Goal: Task Accomplishment & Management: Manage account settings

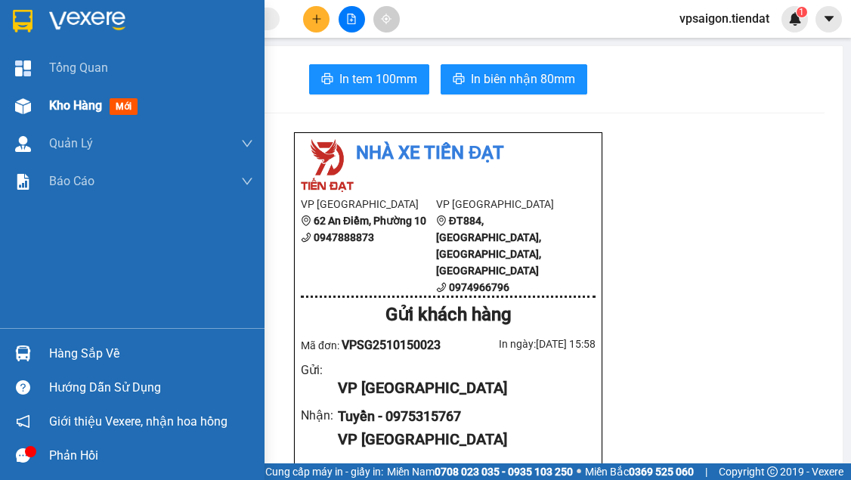
click at [60, 101] on span "Kho hàng" at bounding box center [75, 105] width 53 height 14
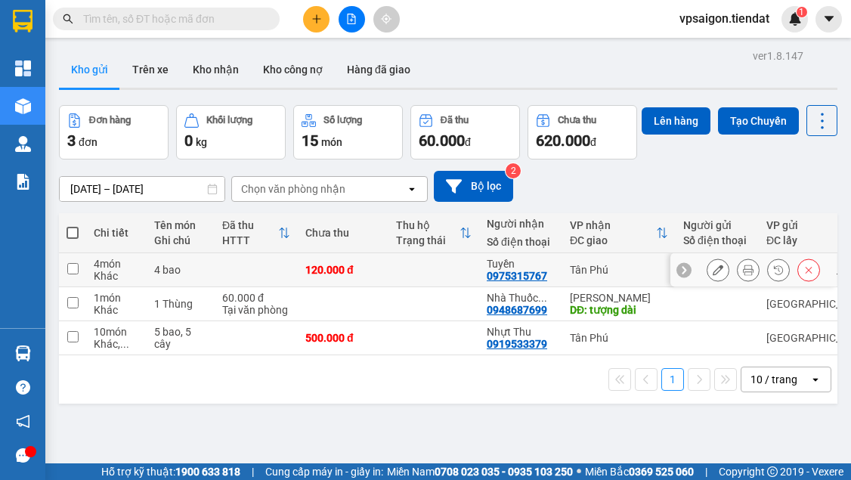
click at [713, 275] on icon at bounding box center [718, 269] width 11 height 11
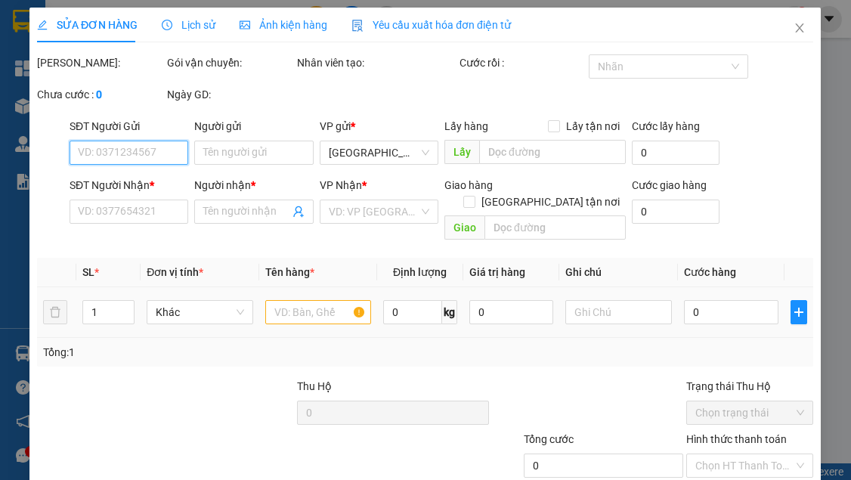
type input "0975315767"
type input "Tuyền"
type input "120.000"
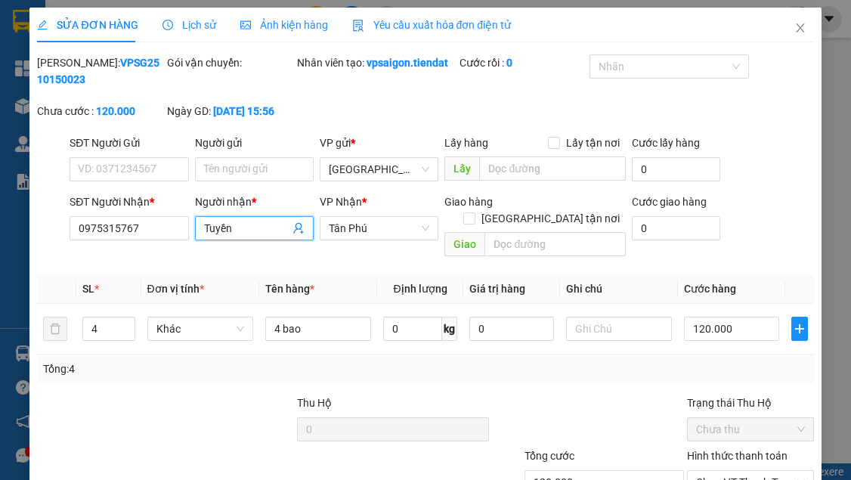
click at [250, 237] on input "Tuyền" at bounding box center [246, 228] width 85 height 17
type input "[PERSON_NAME]"
click at [201, 411] on div at bounding box center [230, 420] width 130 height 53
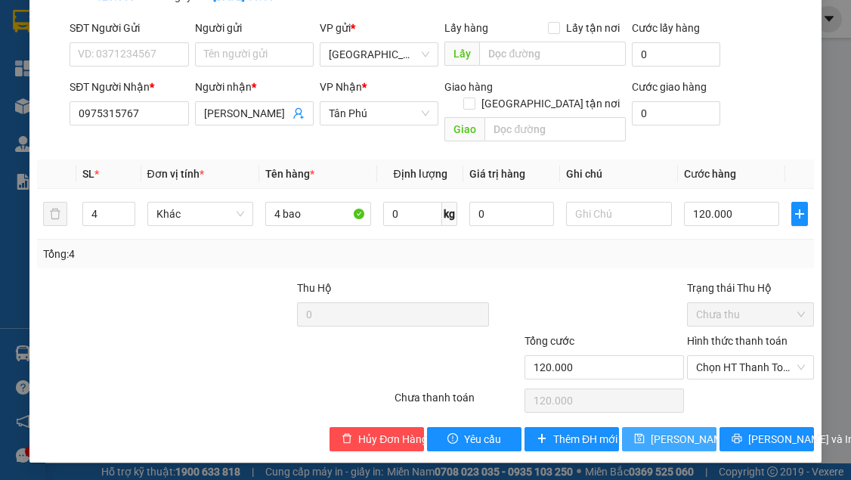
click at [663, 441] on span "[PERSON_NAME] thay đổi" at bounding box center [711, 439] width 121 height 17
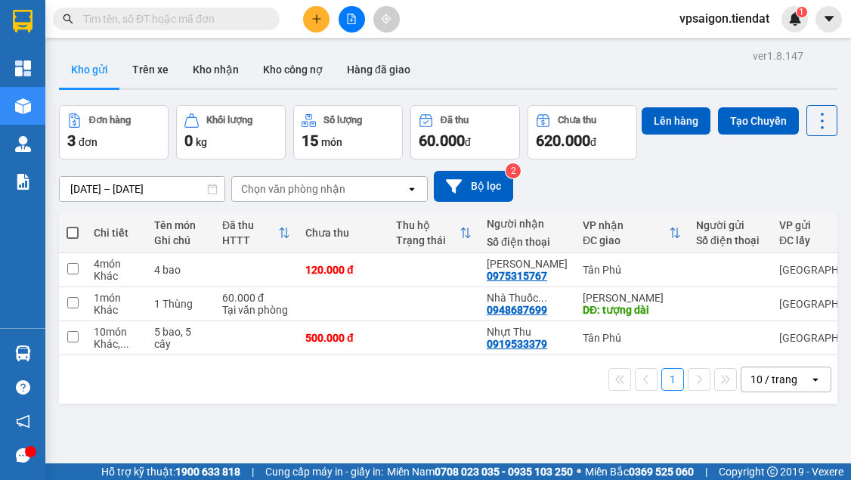
click at [158, 404] on div "1 10 / trang open" at bounding box center [448, 379] width 778 height 48
click at [264, 159] on div "Đơn hàng 3 đơn Khối lượng 0 kg Số lượng 15 món Đã thu 60.000 đ Chưa thu 620.000…" at bounding box center [448, 132] width 778 height 54
click at [308, 16] on button at bounding box center [316, 19] width 26 height 26
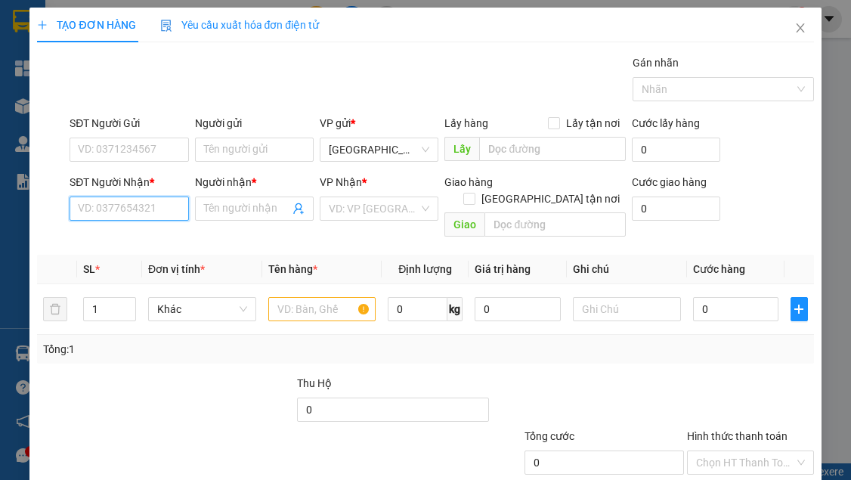
click at [113, 213] on input "SĐT Người Nhận *" at bounding box center [129, 208] width 119 height 24
click at [95, 212] on input "0343" at bounding box center [129, 208] width 119 height 24
click at [168, 236] on div "0343501135 - Nhựt Trường" at bounding box center [143, 238] width 129 height 17
type input "0343501135"
type input "Nhựt Trường"
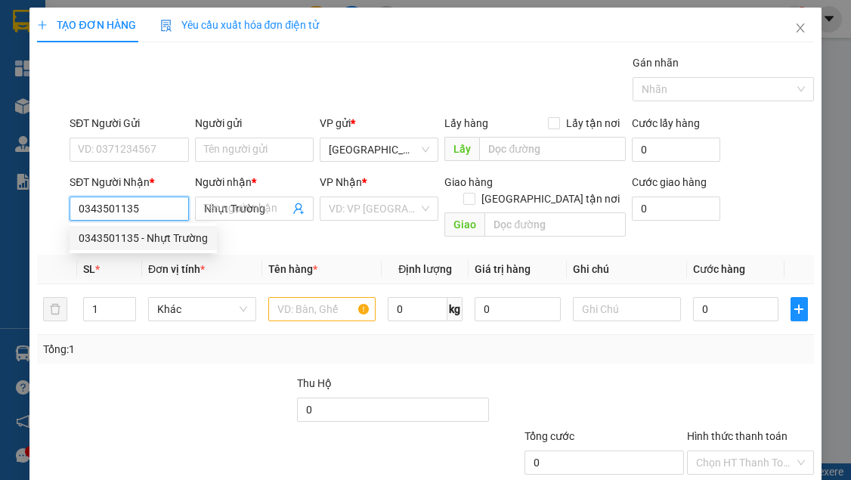
type input "80.000"
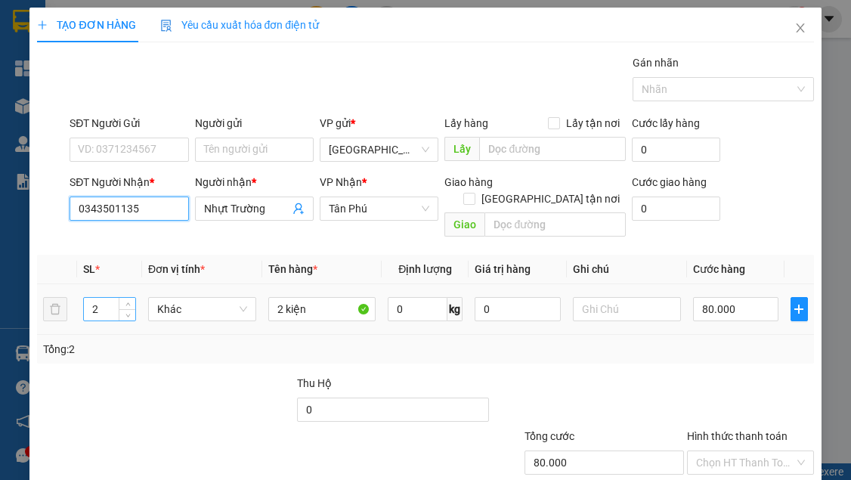
type input "0343501135"
click at [103, 298] on input "2" at bounding box center [109, 309] width 51 height 23
type input "1"
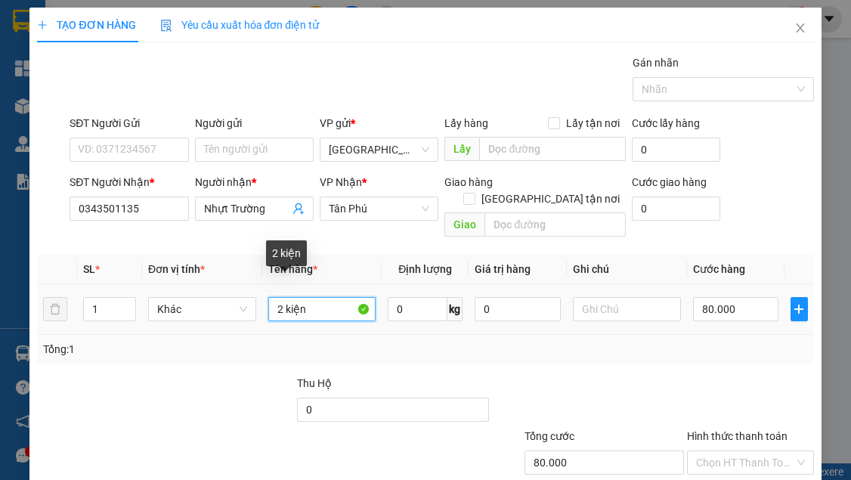
click at [283, 297] on input "2 kiện" at bounding box center [322, 309] width 108 height 24
type input "1 kiện"
type input "0"
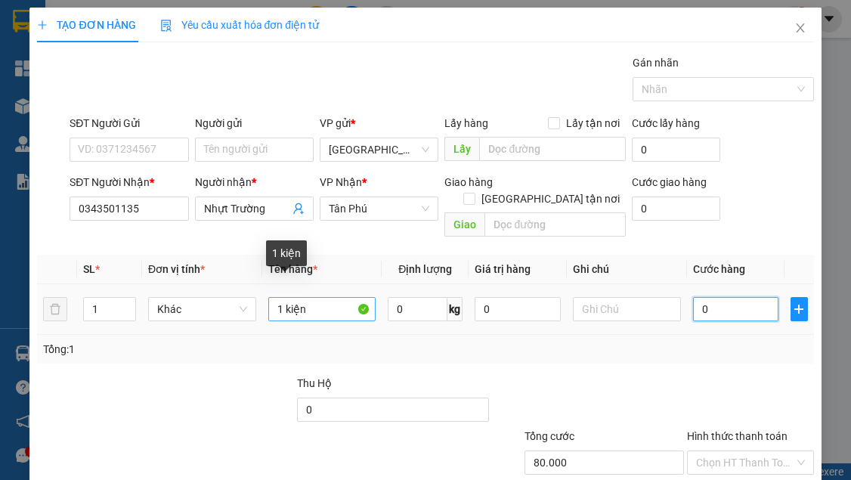
type input "0"
type input "4"
type input "04"
type input "40"
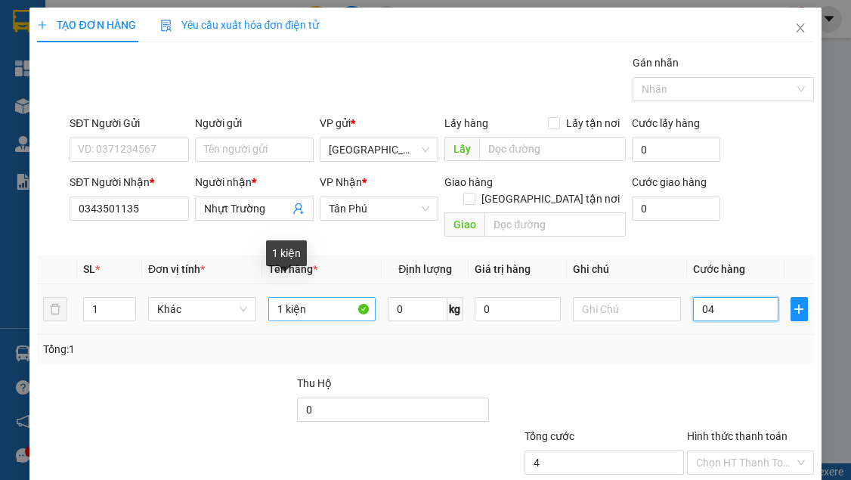
type input "40"
type input "040"
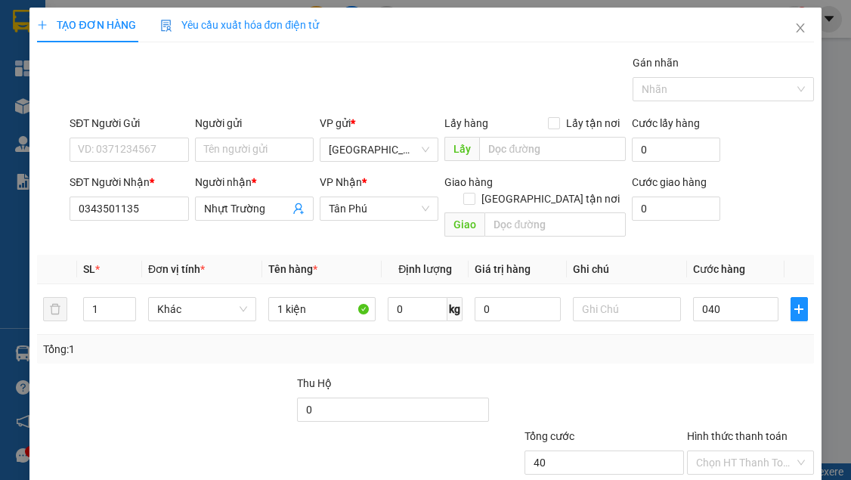
type input "40.000"
click at [407, 341] on div "Tổng: 1" at bounding box center [425, 349] width 764 height 17
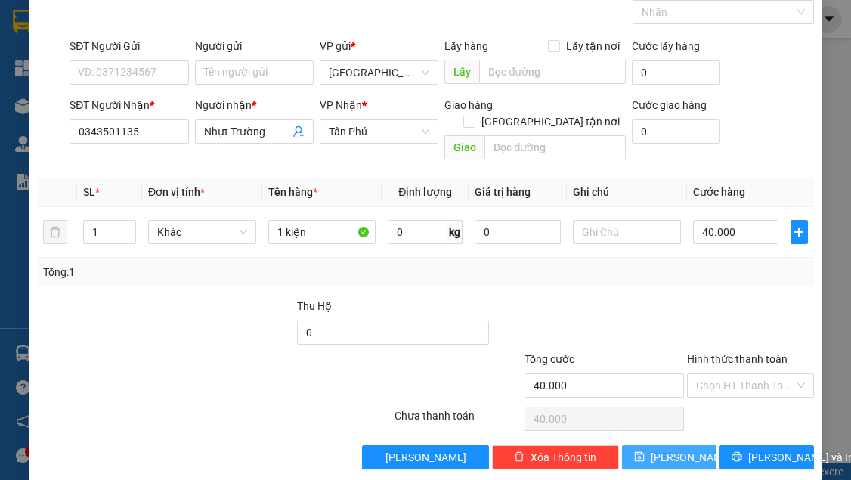
click at [657, 445] on button "[PERSON_NAME]" at bounding box center [669, 457] width 94 height 24
type input "0"
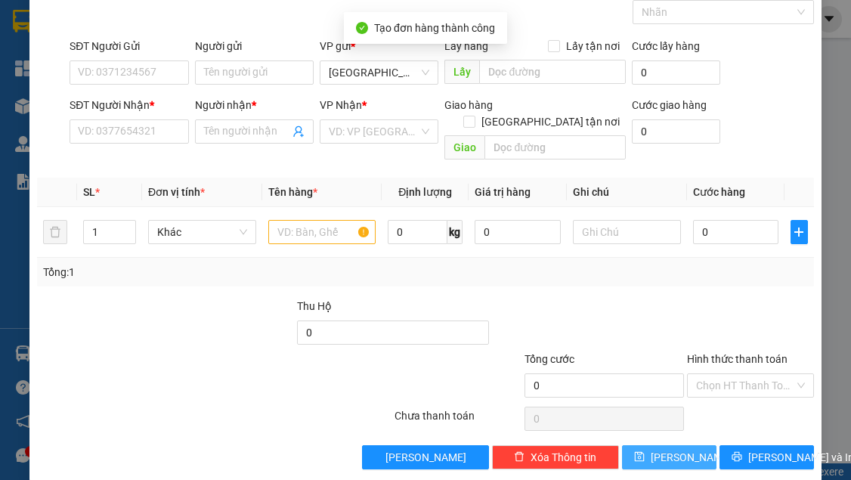
scroll to position [0, 0]
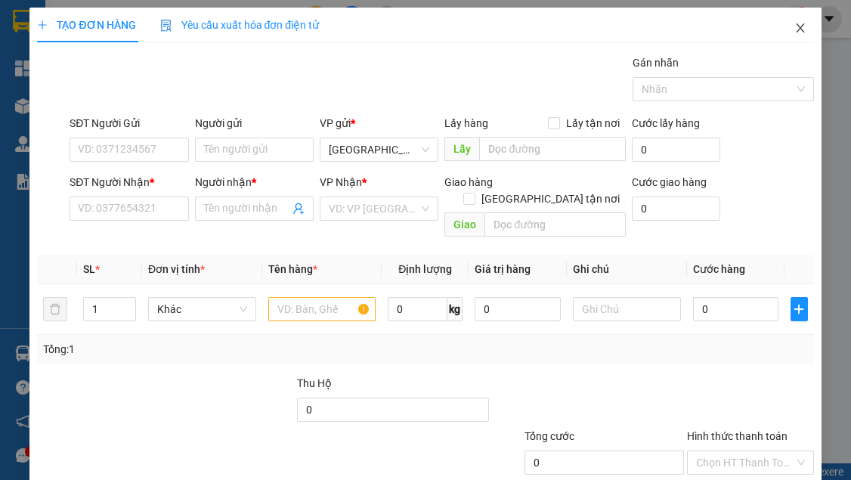
click at [796, 29] on icon "close" at bounding box center [800, 27] width 8 height 9
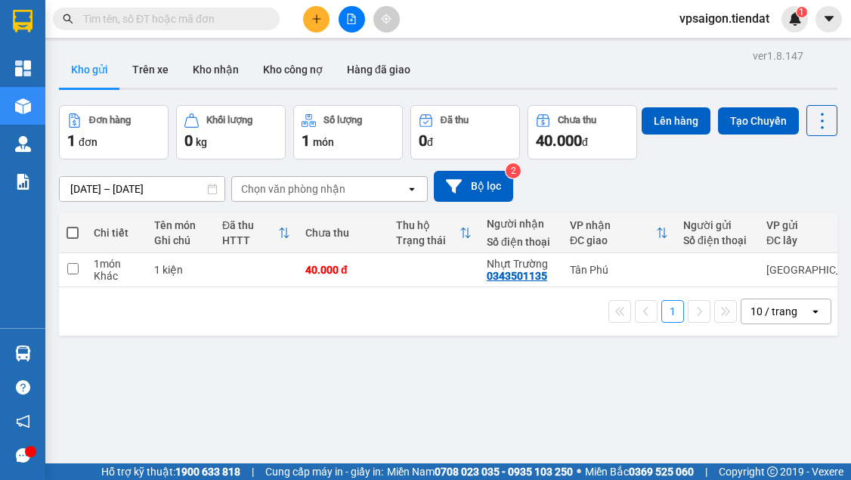
click at [268, 412] on div "ver 1.8.147 Kho gửi Trên xe Kho nhận Kho công nợ Hàng đã giao Đơn hàng 1 đơn Kh…" at bounding box center [448, 285] width 790 height 480
click at [72, 274] on input "checkbox" at bounding box center [72, 268] width 11 height 11
checkbox input "true"
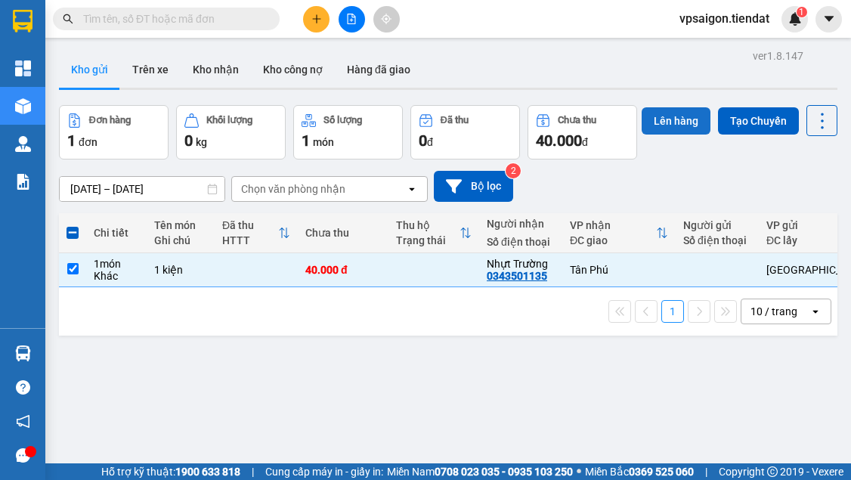
click at [642, 135] on button "Lên hàng" at bounding box center [676, 120] width 69 height 27
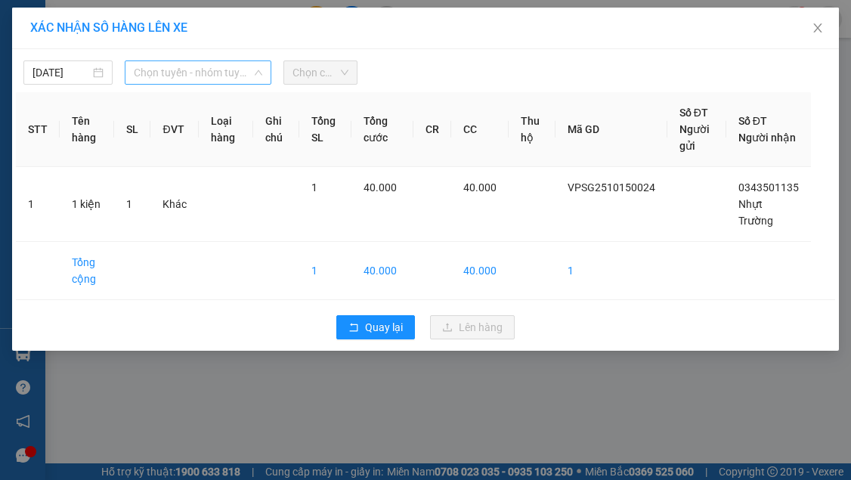
click at [187, 76] on span "Chọn tuyến - nhóm tuyến" at bounding box center [198, 72] width 128 height 23
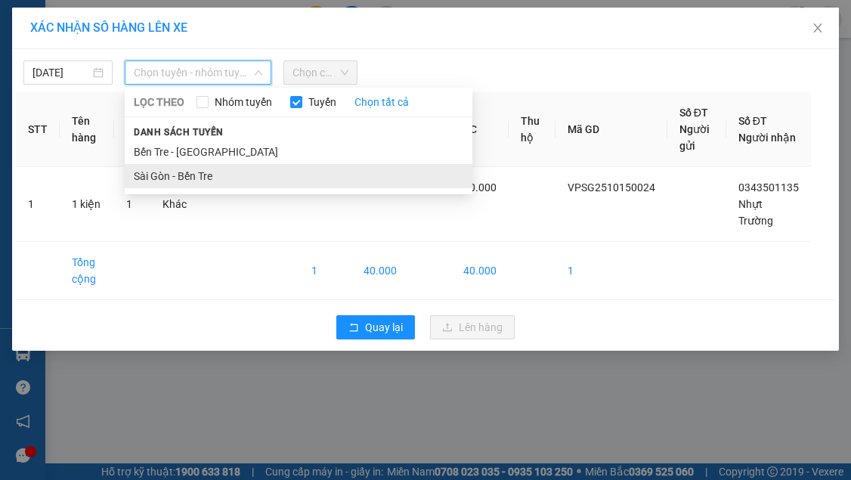
click at [203, 178] on li "Sài Gòn - Bến Tre" at bounding box center [299, 176] width 348 height 24
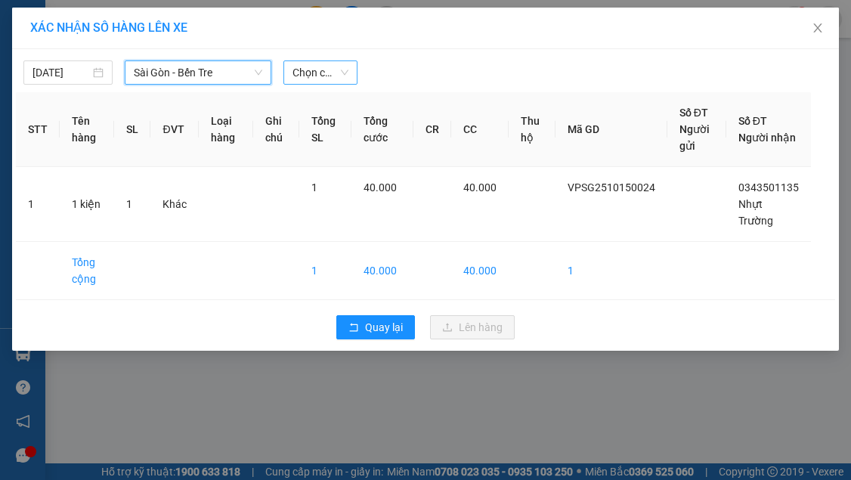
click at [320, 66] on span "Chọn chuyến" at bounding box center [320, 72] width 57 height 23
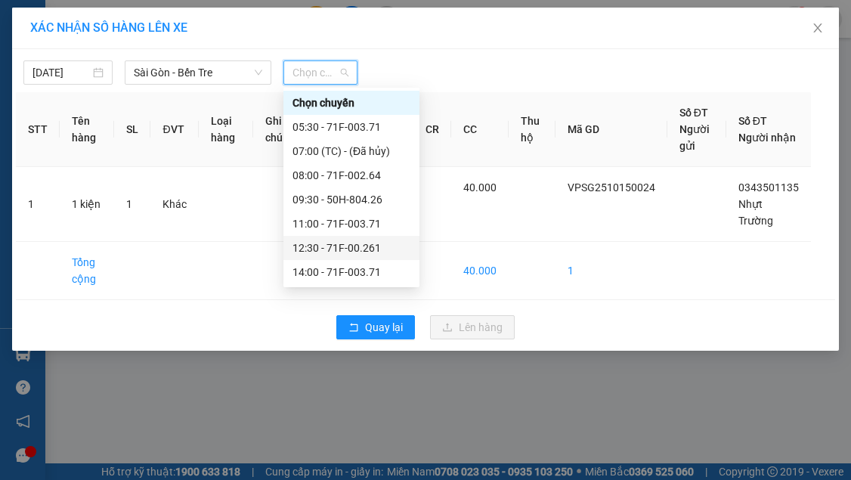
scroll to position [73, 0]
click at [363, 246] on div "17:00 - 71F-002.64" at bounding box center [351, 248] width 118 height 17
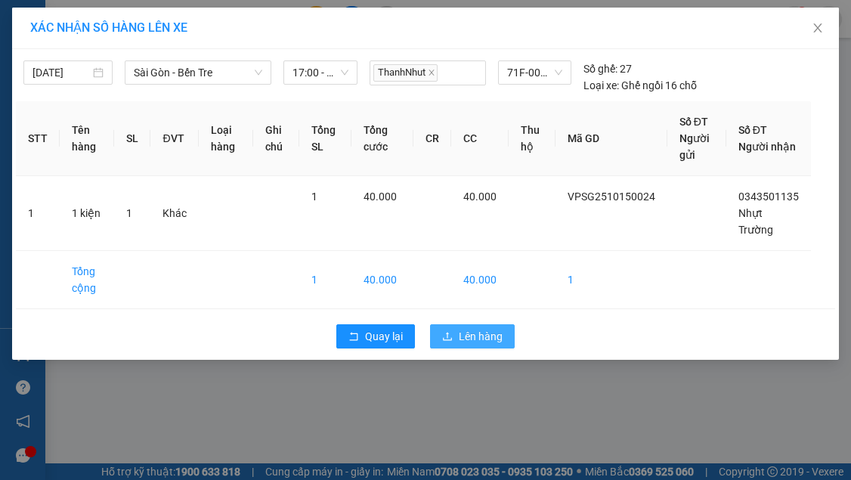
click at [482, 329] on span "Lên hàng" at bounding box center [481, 336] width 44 height 17
